Goal: Transaction & Acquisition: Purchase product/service

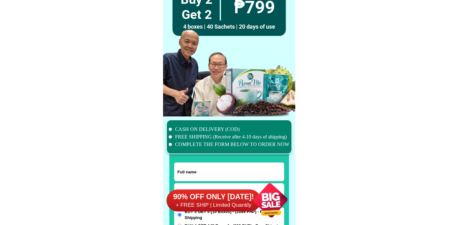
scroll to position [4887, 0]
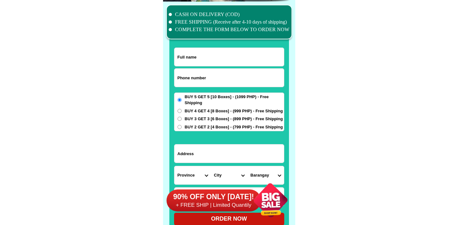
click at [189, 70] on input "Input phone_number" at bounding box center [228, 78] width 109 height 18
click at [190, 73] on input "Input phone_number" at bounding box center [228, 78] width 109 height 18
paste input "9268129629"
type input "09268129629"
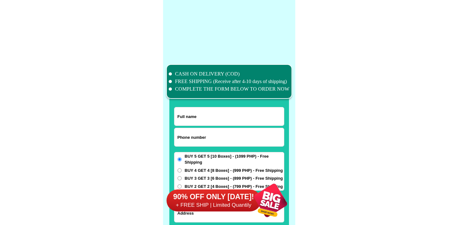
scroll to position [4888, 0]
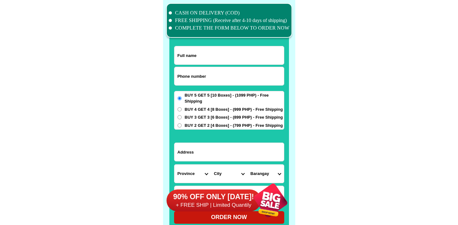
click at [199, 59] on input "Input full_name" at bounding box center [228, 55] width 109 height 18
click at [197, 68] on input "Input phone_number" at bounding box center [228, 76] width 109 height 18
paste input "9568447998"
type input "09568447998"
click at [197, 62] on input "Input full_name" at bounding box center [228, 55] width 109 height 18
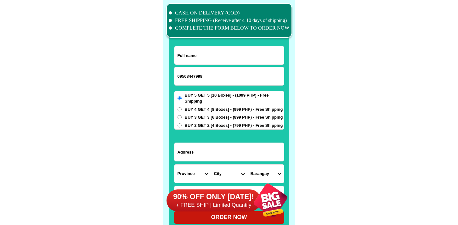
paste input "[PERSON_NAME]"
type input "[PERSON_NAME]"
click at [211, 153] on input "Input address" at bounding box center [228, 152] width 109 height 18
paste input "Costal 2 Casambalangan [GEOGRAPHIC_DATA][PERSON_NAME] [GEOGRAPHIC_DATA]"
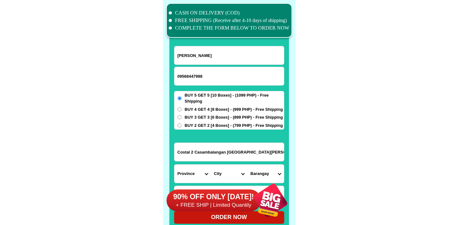
type input "Costal 2 Casambalangan [GEOGRAPHIC_DATA][PERSON_NAME] [GEOGRAPHIC_DATA]"
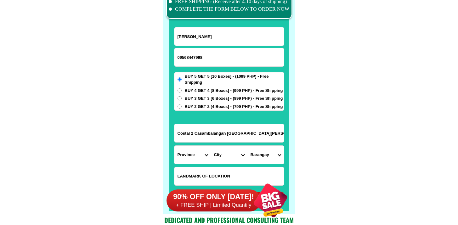
click at [205, 176] on div "90% OFF ONLY [DATE]! + FREE SHIP | Limited Quantily" at bounding box center [230, 199] width 129 height 49
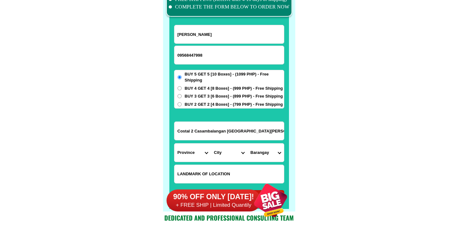
scroll to position [4918, 0]
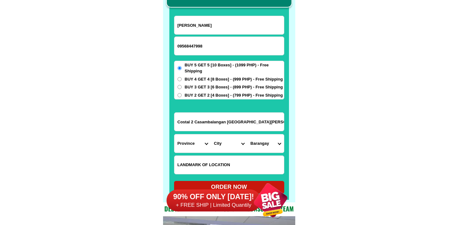
click at [197, 156] on input "Input LANDMARKOFLOCATION" at bounding box center [228, 165] width 109 height 18
paste input "Street left side"
type input "Street left side"
click at [189, 146] on select "Province Abra Agusan-del-norte Agusan-del-sur Aklan Albay Antique Apayao Aurora…" at bounding box center [192, 143] width 36 height 18
select select "63_869"
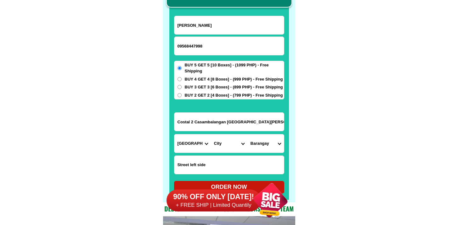
click at [174, 134] on select "Province Abra Agusan-del-norte Agusan-del-sur Aklan Albay Antique Apayao Aurora…" at bounding box center [192, 143] width 36 height 18
click at [232, 145] on select "City Abulug Allacapan Amulung Aparri Baggao Ballesteros Buguey Cagayan-alcala C…" at bounding box center [229, 143] width 36 height 18
select select "63_869561"
click at [211, 134] on select "City Abulug Allacapan Amulung Aparri Baggao Ballesteros Buguey Cagayan-alcala C…" at bounding box center [229, 143] width 36 height 18
click at [267, 147] on select "Barangay Batu-parada Casagan Casambalangan (port irene) Centro (pob.) Diora-zin…" at bounding box center [265, 143] width 36 height 18
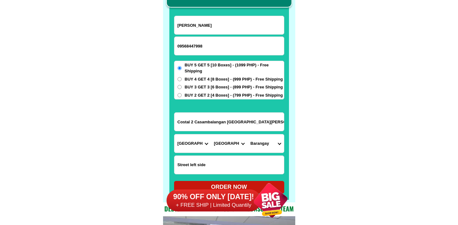
select select "63_8695615625"
click at [247, 134] on select "Barangay Batu-parada Casagan Casambalangan (port irene) Centro (pob.) Diora-zin…" at bounding box center [265, 143] width 36 height 18
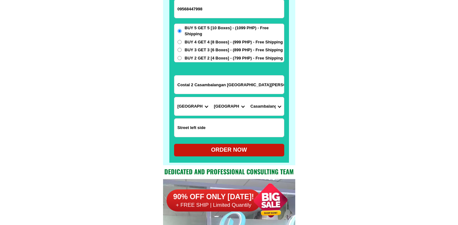
scroll to position [5051, 0]
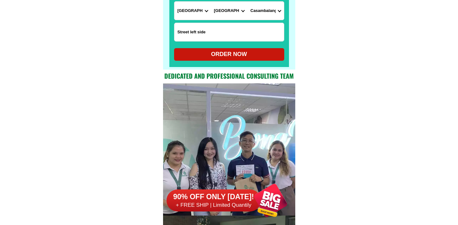
click at [224, 57] on div "ORDER NOW" at bounding box center [229, 54] width 110 height 8
type input "Street left side"
radio input "true"
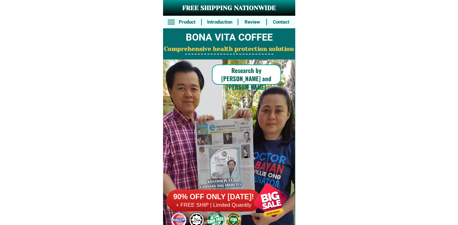
click at [217, 188] on div "90% OFF ONLY [DATE]! + FREE SHIP | Limited Quantily" at bounding box center [230, 199] width 129 height 49
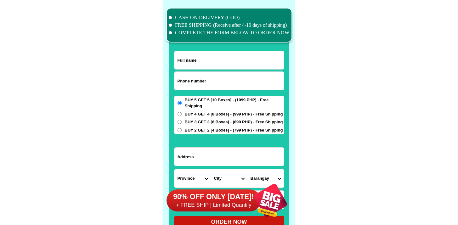
scroll to position [4888, 0]
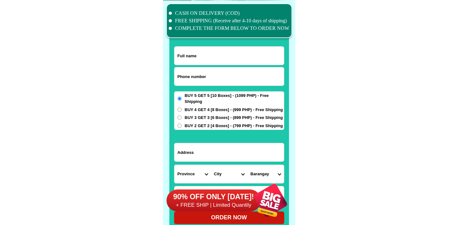
click at [205, 89] on form "ORDER NOW Province Abra Agusan-del-norte Agusan-del-sur Aklan Albay Antique Apa…" at bounding box center [229, 135] width 110 height 178
click at [206, 78] on input "Input phone_number" at bounding box center [228, 76] width 109 height 18
paste input "9357415080"
type input "09357415080"
click at [197, 57] on input "Input full_name" at bounding box center [228, 56] width 109 height 18
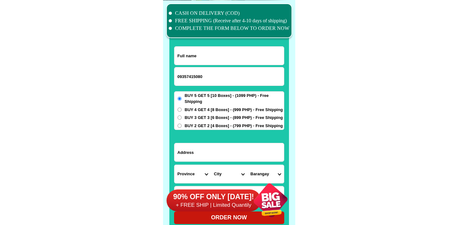
paste input "Mercedes camus"
type input "Mercedes camus"
click at [194, 153] on input "Input address" at bounding box center [228, 152] width 109 height 18
paste input "Ml Quezon st cabancalan mandaue city"
type input "Ml Quezon st cabancalan mandaue city"
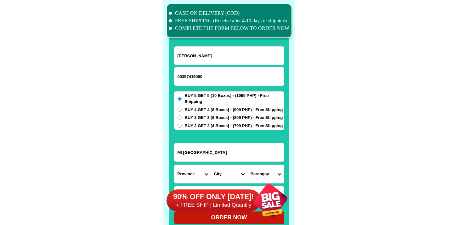
click at [188, 171] on select "Province [GEOGRAPHIC_DATA] [GEOGRAPHIC_DATA] [GEOGRAPHIC_DATA] [GEOGRAPHIC_DATA…" at bounding box center [192, 174] width 36 height 18
select select "63_8"
click at [174, 165] on select "Province [GEOGRAPHIC_DATA] [GEOGRAPHIC_DATA] [GEOGRAPHIC_DATA] [GEOGRAPHIC_DATA…" at bounding box center [192, 174] width 36 height 18
click at [224, 178] on div "90% OFF ONLY [DATE]! + FREE SHIP | Limited Quantily" at bounding box center [230, 199] width 129 height 49
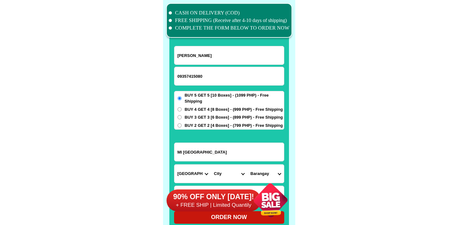
click at [224, 176] on div "90% OFF ONLY [DATE]! + FREE SHIP | Limited Quantily" at bounding box center [230, 199] width 129 height 49
click at [225, 170] on select "City Alcoy Aloguinsan Argao Asturias Badian Balamban Bantayan Barili Bogo-city …" at bounding box center [229, 173] width 36 height 18
select select "63_83413"
click at [211, 164] on select "City Alcoy Aloguinsan Argao Asturias Badian Balamban Bantayan Barili Bogo-city …" at bounding box center [229, 173] width 36 height 18
click at [263, 171] on select "Barangay Alang-alang Bakilid Banilad Basak Cabancalan Cambaro Canduman Casili C…" at bounding box center [265, 173] width 36 height 18
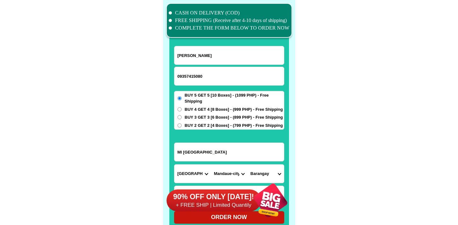
select select "63_834137517"
click at [247, 164] on select "Barangay Alang-alang Bakilid Banilad Basak Cabancalan Cambaro Canduman Casili C…" at bounding box center [265, 173] width 36 height 18
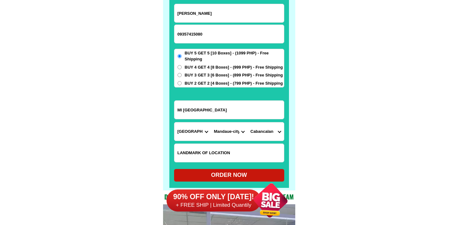
scroll to position [4931, 0]
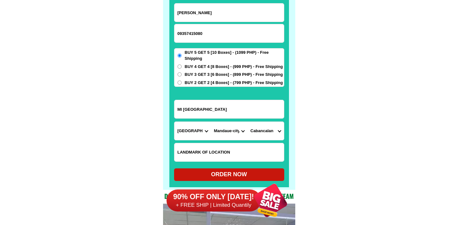
click at [208, 172] on div "ORDER NOW" at bounding box center [229, 174] width 110 height 8
type input "Ml Quezon st cabancalan mandaue city"
radio input "true"
